Goal: Find contact information: Obtain details needed to contact an individual or organization

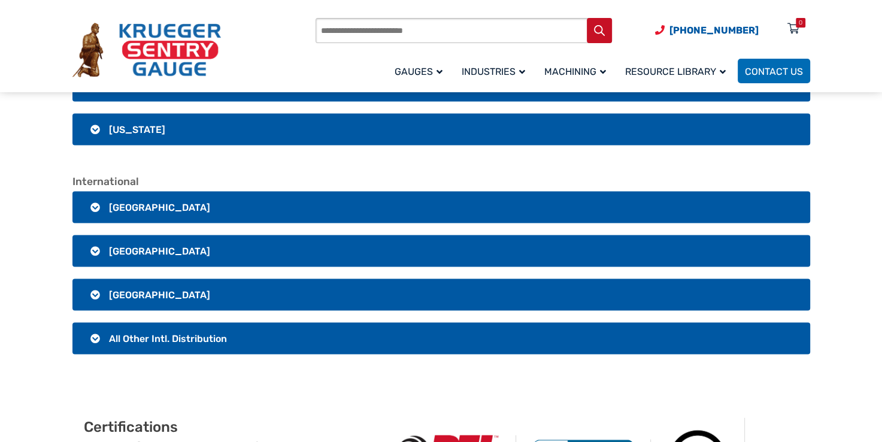
scroll to position [2371, 0]
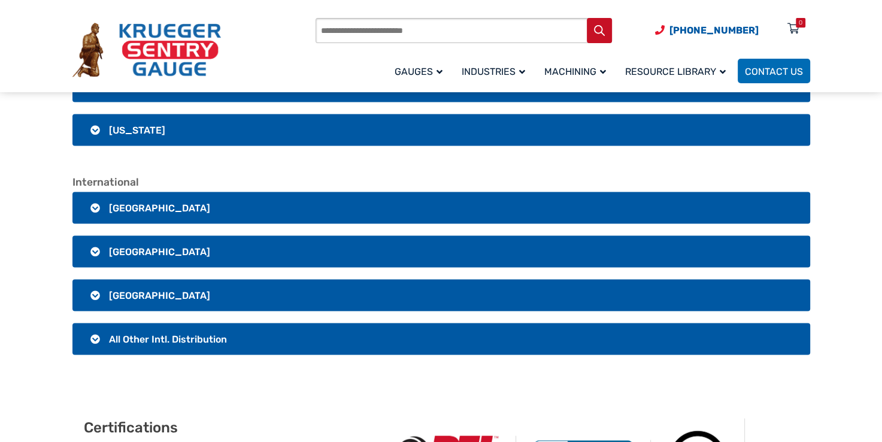
click at [175, 346] on h3 "All Other Intl. Distribution" at bounding box center [441, 340] width 738 height 32
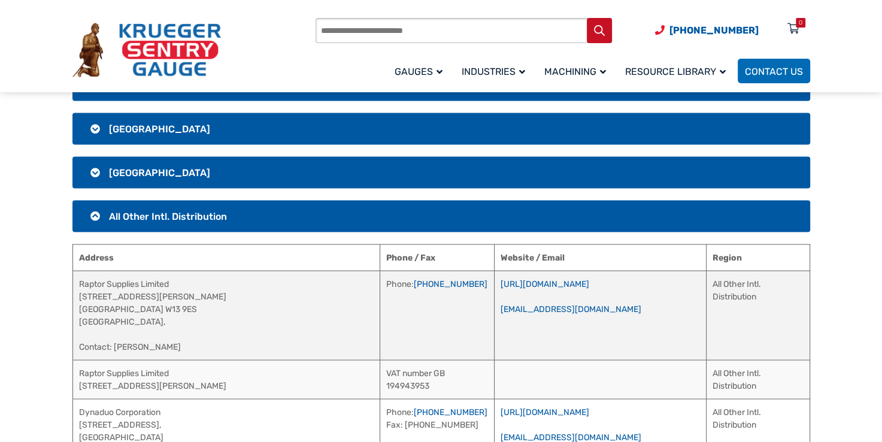
scroll to position [2625, 0]
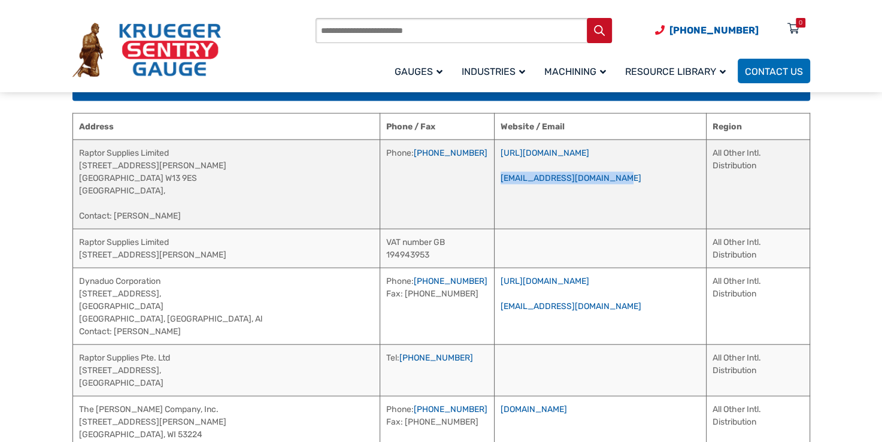
drag, startPoint x: 598, startPoint y: 175, endPoint x: 467, endPoint y: 179, distance: 131.2
click at [494, 179] on td "[URL][DOMAIN_NAME] [EMAIL_ADDRESS][DOMAIN_NAME]" at bounding box center [600, 184] width 212 height 89
copy link "[EMAIL_ADDRESS][DOMAIN_NAME]"
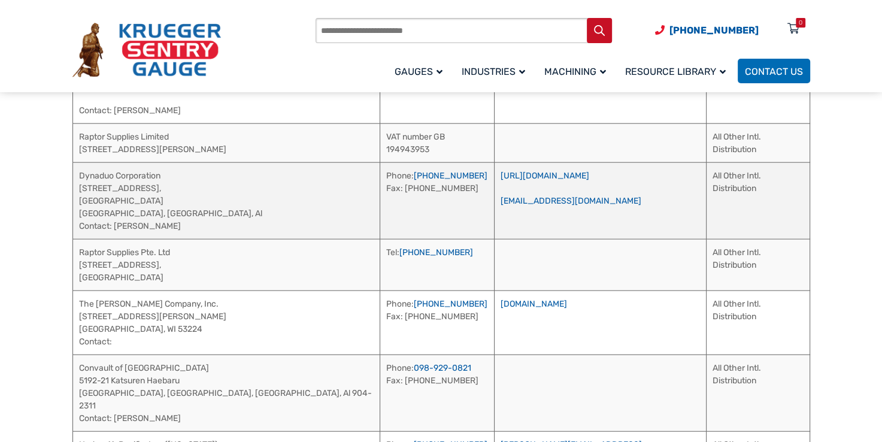
scroll to position [2731, 0]
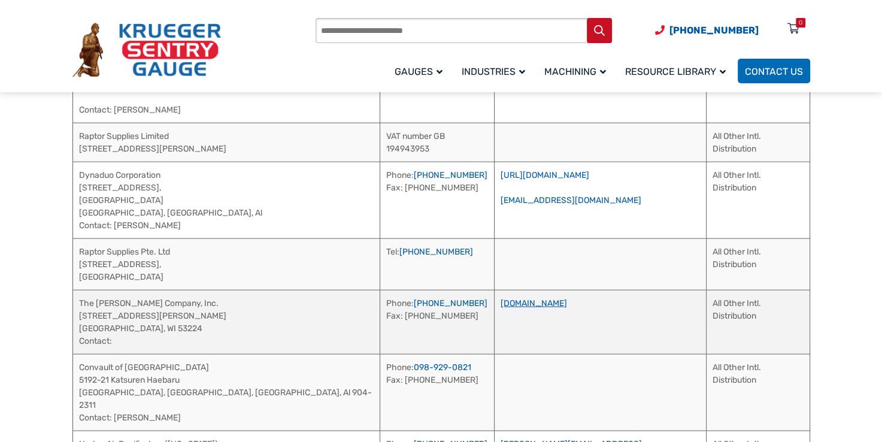
click at [501, 298] on link "[DOMAIN_NAME]" at bounding box center [534, 303] width 66 height 10
